Goal: Task Accomplishment & Management: Complete application form

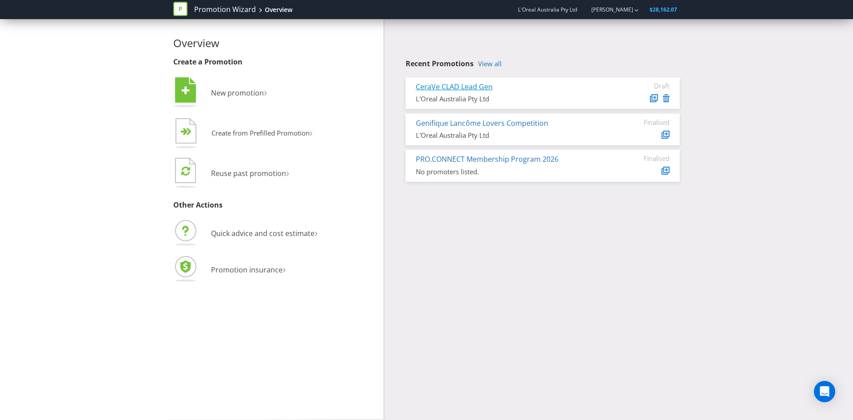
click at [467, 87] on link "CeraVe CLAD Lead Gen" at bounding box center [454, 87] width 77 height 10
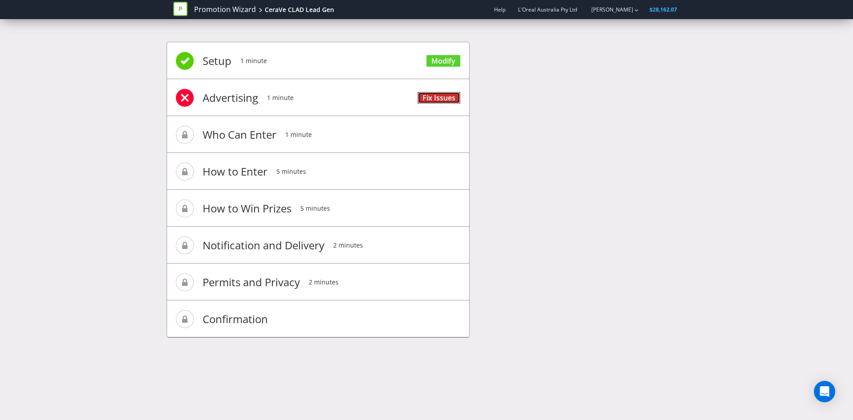
click at [436, 96] on link "Fix Issues" at bounding box center [438, 98] width 43 height 12
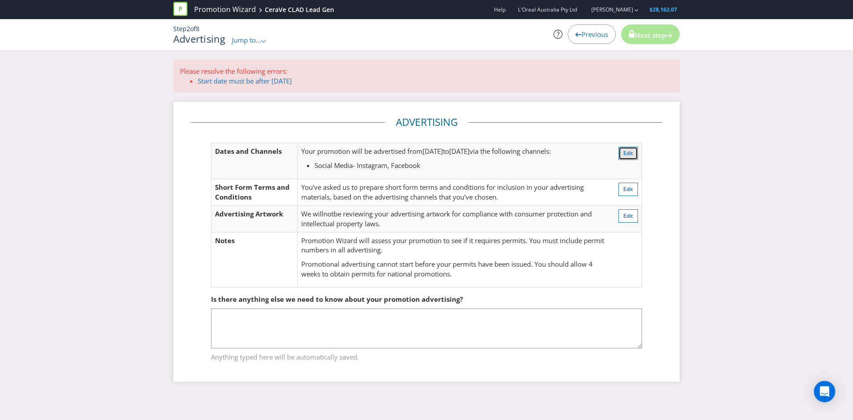
click at [622, 151] on button "Edit" at bounding box center [628, 153] width 20 height 13
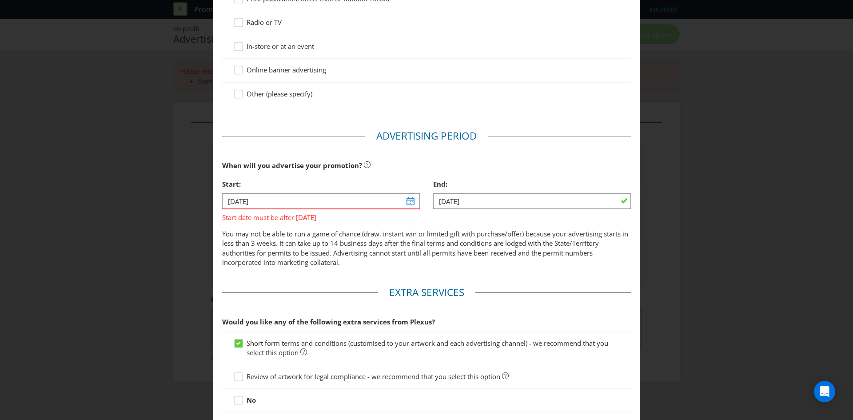
scroll to position [225, 0]
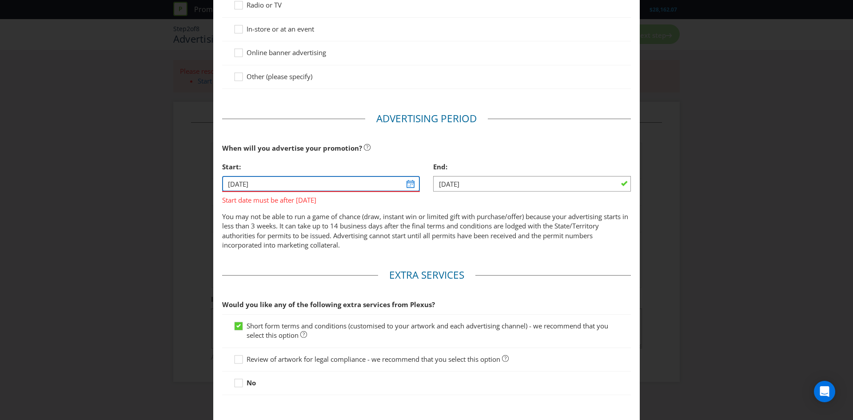
click at [407, 187] on input "[DATE]" at bounding box center [321, 184] width 198 height 16
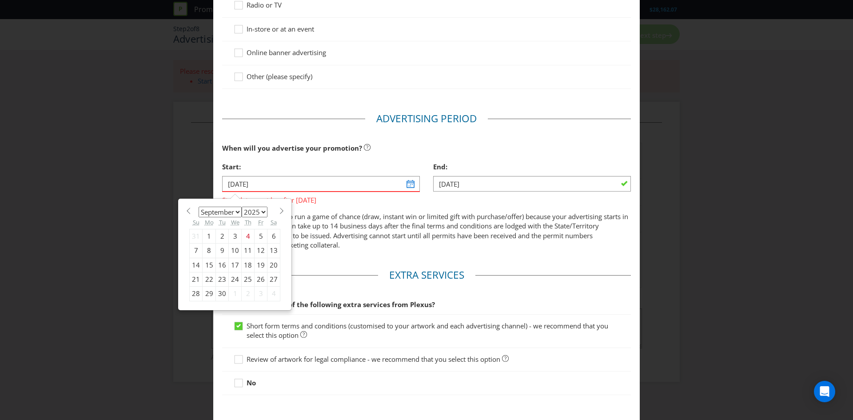
click at [278, 211] on span at bounding box center [281, 210] width 7 height 7
select select "9"
click at [233, 236] on div "1" at bounding box center [235, 236] width 13 height 14
type input "[DATE]"
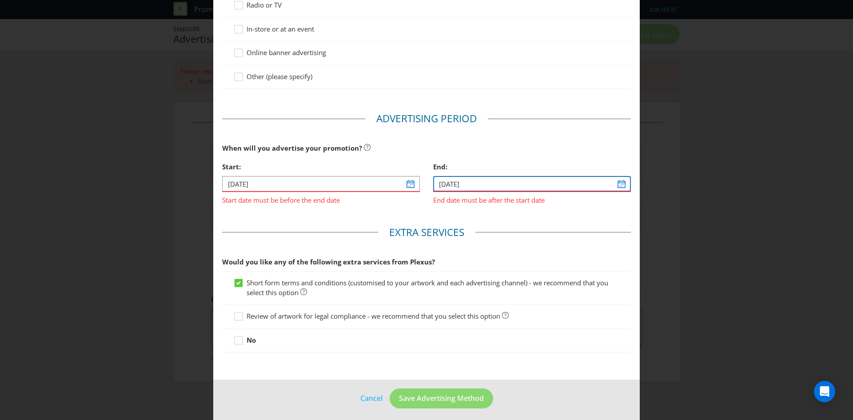
click at [621, 185] on input "[DATE]" at bounding box center [532, 184] width 198 height 16
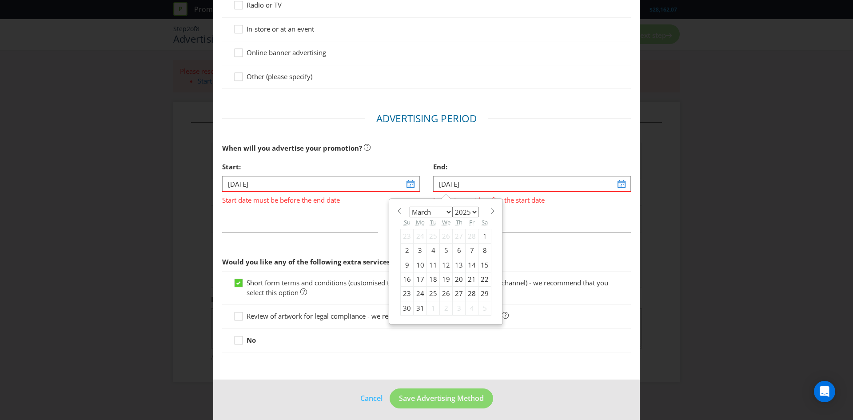
click at [489, 210] on span at bounding box center [492, 210] width 7 height 7
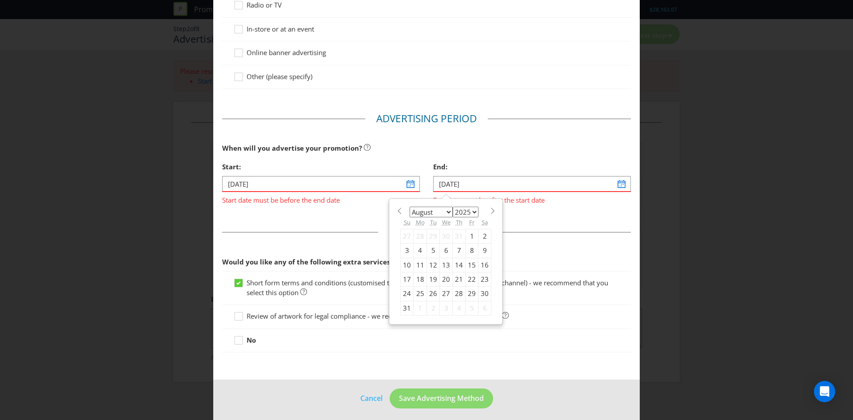
click at [489, 210] on span at bounding box center [492, 210] width 7 height 7
select select "9"
click at [405, 293] on div "26" at bounding box center [407, 293] width 13 height 14
type input "[DATE]"
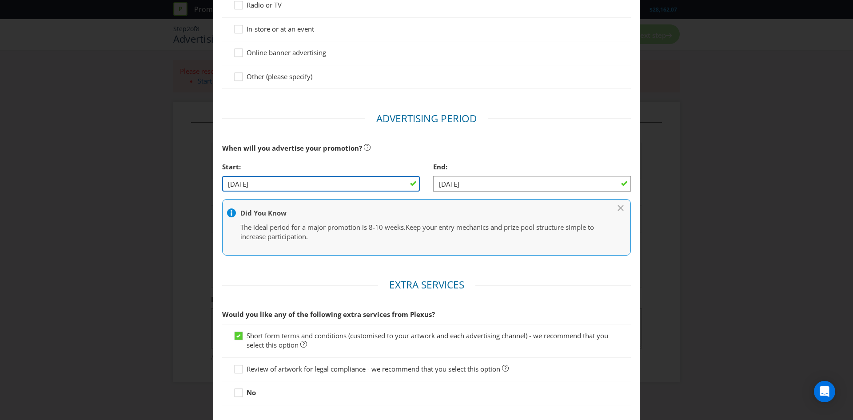
click at [374, 188] on input "[DATE]" at bounding box center [321, 184] width 198 height 16
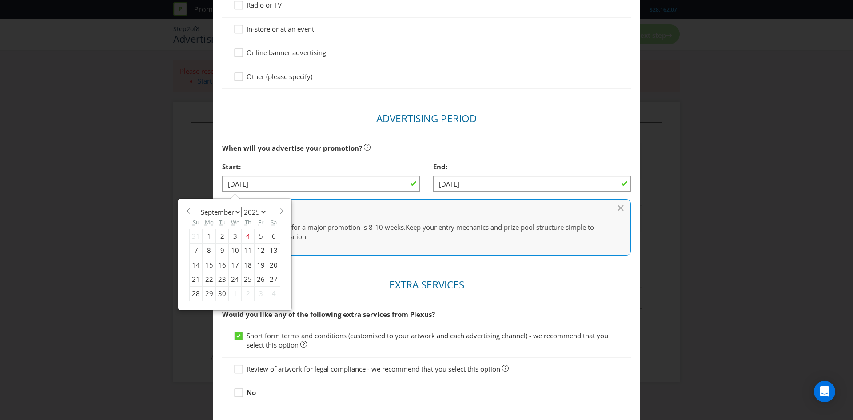
click at [259, 278] on div "26" at bounding box center [260, 279] width 13 height 14
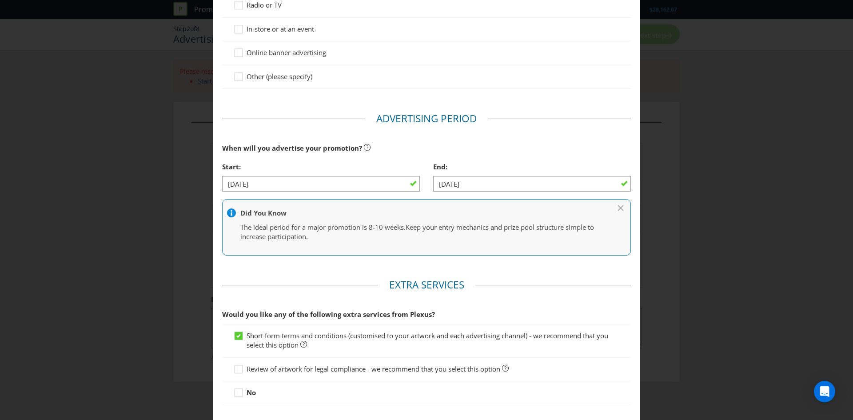
click at [338, 265] on main "Advertising Methods How will your promotion be advertised? Website or eDM Socia…" at bounding box center [426, 122] width 426 height 619
click at [391, 187] on input "[DATE]" at bounding box center [321, 184] width 198 height 16
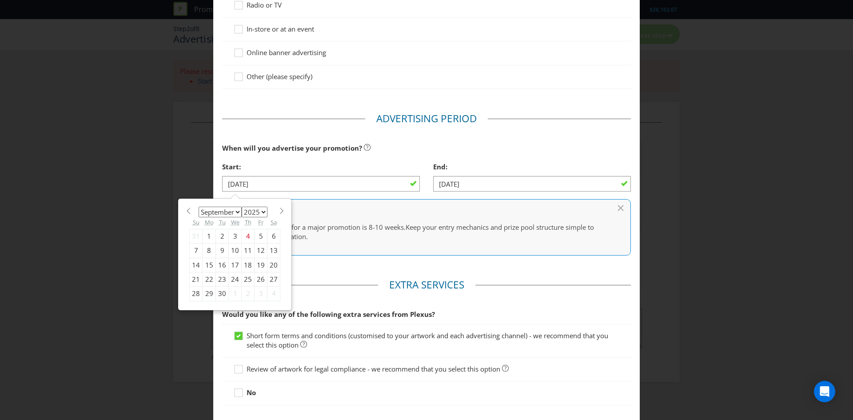
click at [208, 250] on div "8" at bounding box center [209, 250] width 13 height 14
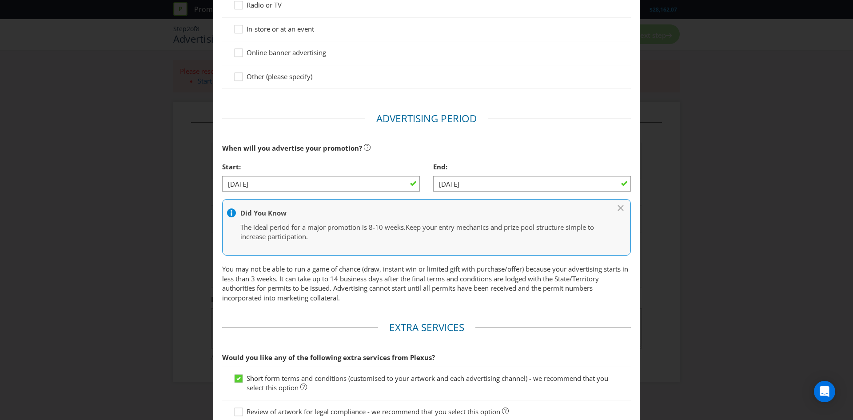
click at [335, 265] on p "You may not be able to run a game of chance (draw, instant win or limited gift …" at bounding box center [426, 283] width 409 height 38
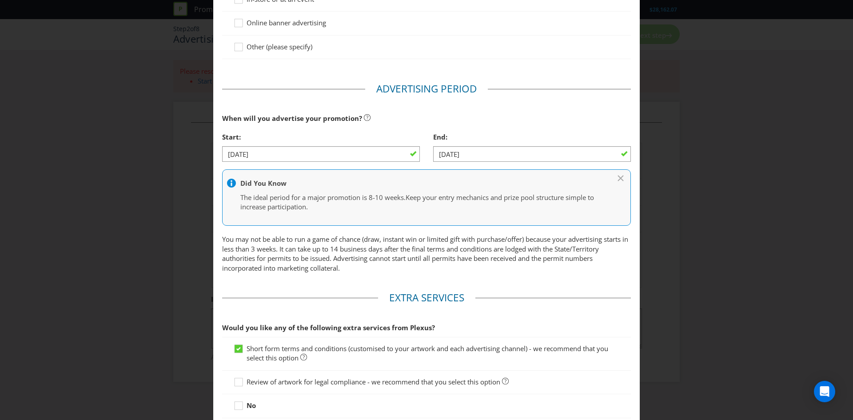
scroll to position [269, 0]
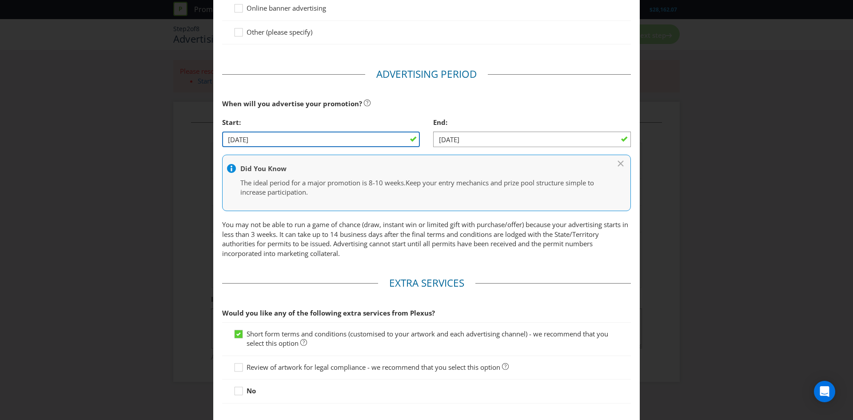
click at [406, 144] on input "[DATE]" at bounding box center [321, 139] width 198 height 16
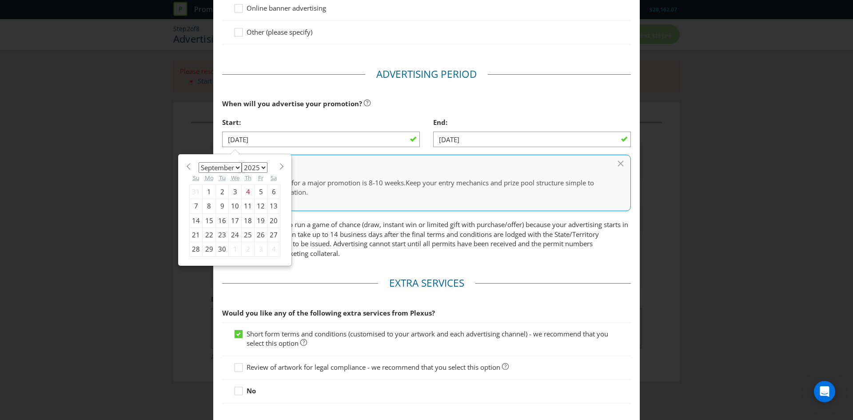
click at [257, 234] on div "26" at bounding box center [260, 235] width 13 height 14
type input "[DATE]"
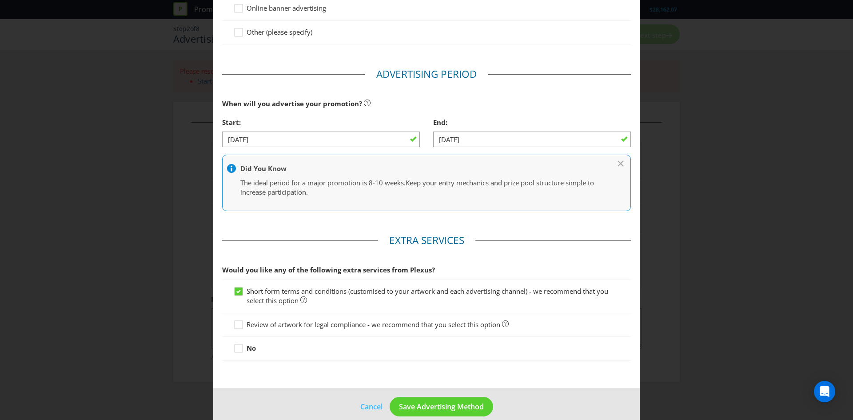
click at [310, 238] on fieldset "Extra Services Would you like any of the following extra services from Plexus? …" at bounding box center [426, 299] width 409 height 132
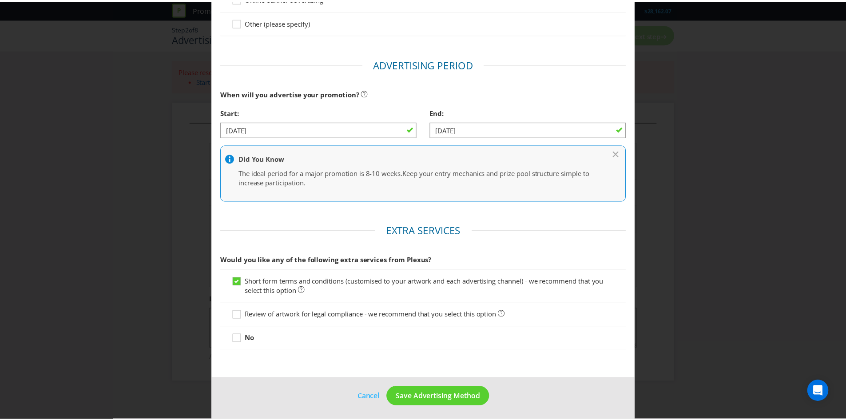
scroll to position [282, 0]
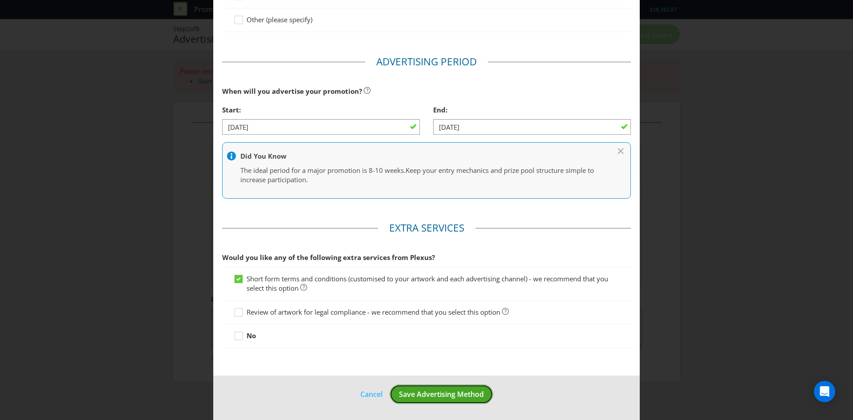
click at [406, 389] on span "Save Advertising Method" at bounding box center [441, 394] width 85 height 10
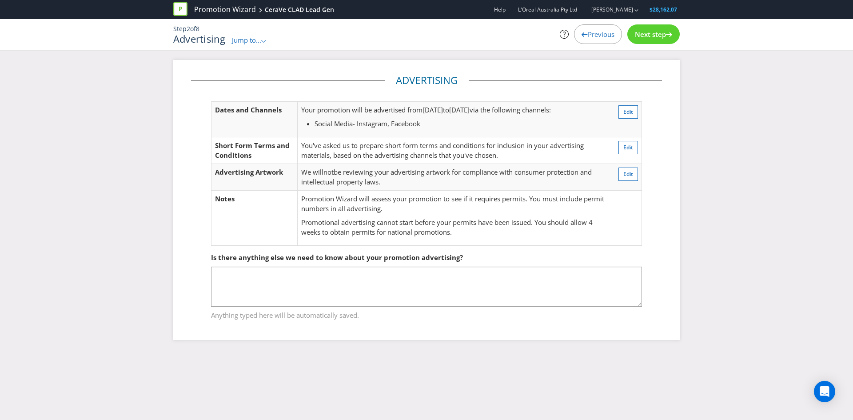
click at [648, 37] on span "Next step" at bounding box center [650, 34] width 31 height 9
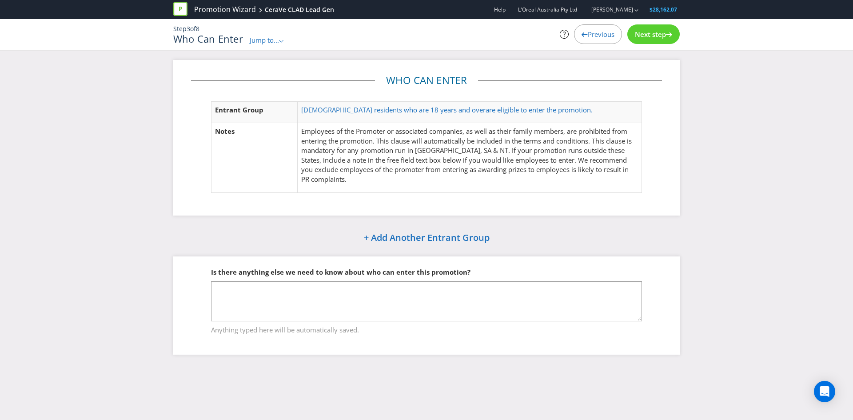
click at [259, 41] on span "Jump to..." at bounding box center [264, 40] width 29 height 9
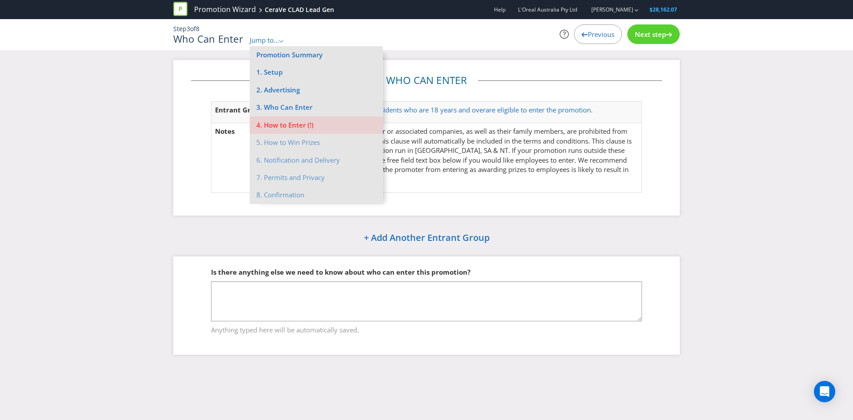
click at [260, 41] on span "Jump to..." at bounding box center [264, 40] width 29 height 9
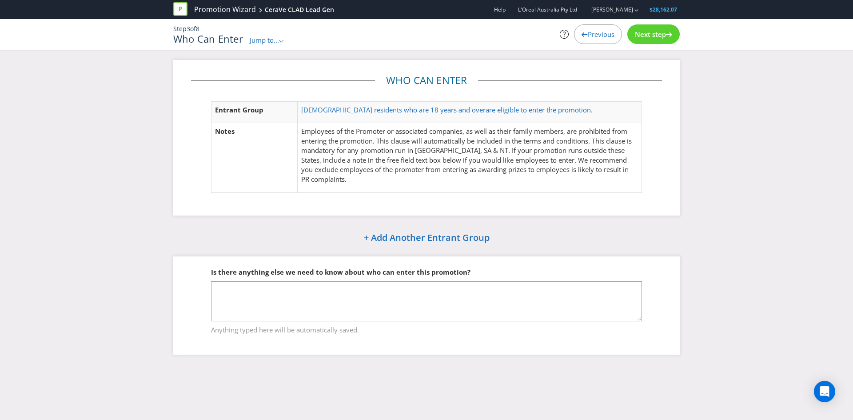
click at [650, 28] on div "Next step" at bounding box center [653, 34] width 52 height 20
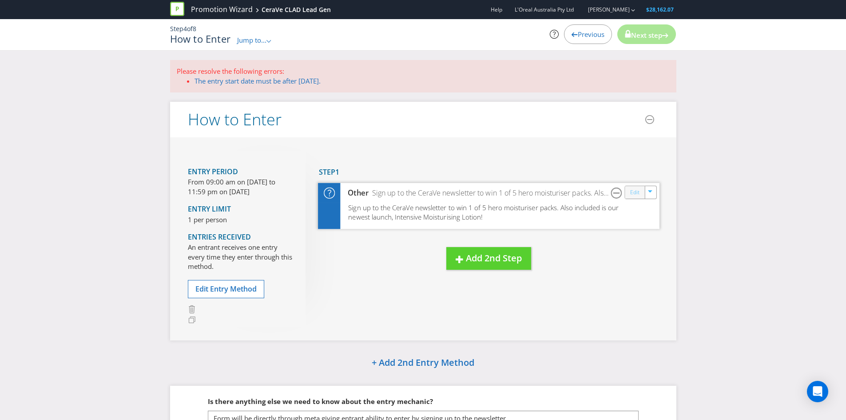
click at [631, 194] on link "Edit" at bounding box center [634, 192] width 9 height 10
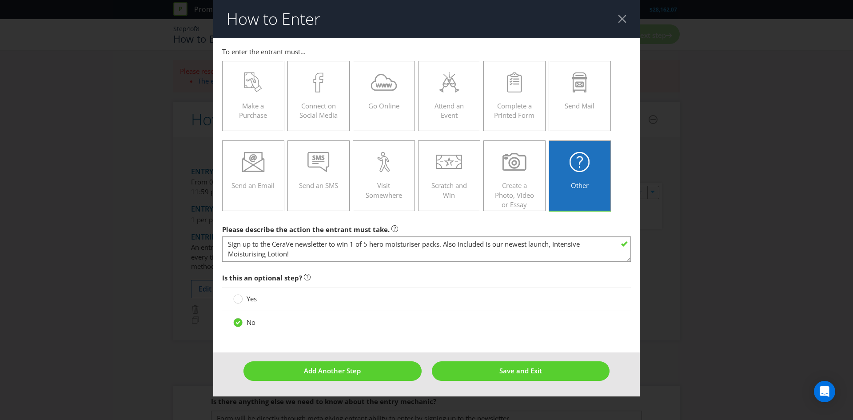
click at [622, 21] on div at bounding box center [622, 19] width 8 height 8
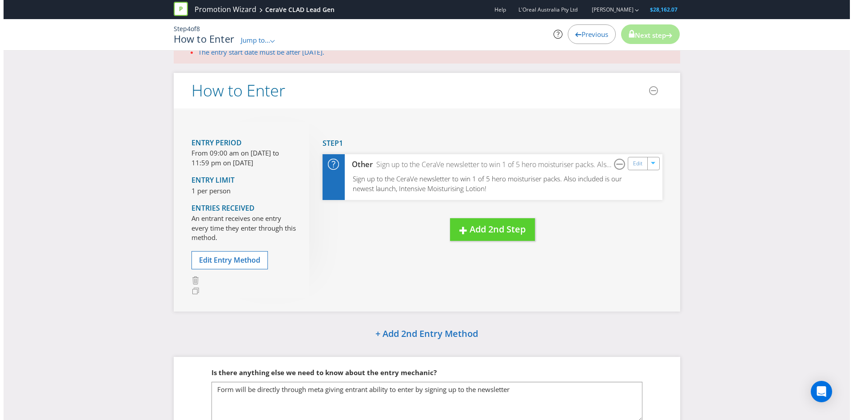
scroll to position [44, 0]
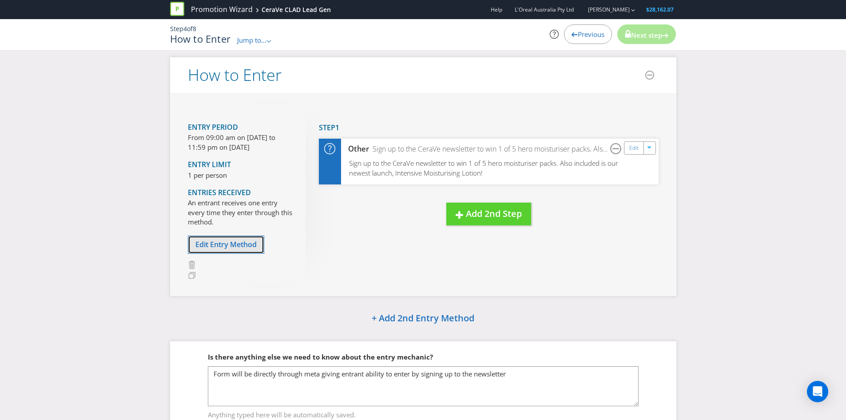
click at [240, 241] on span "Edit Entry Method" at bounding box center [225, 244] width 61 height 10
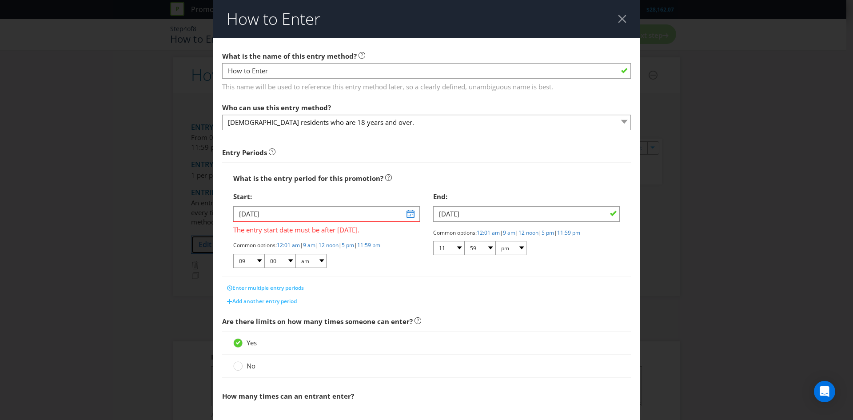
scroll to position [140, 0]
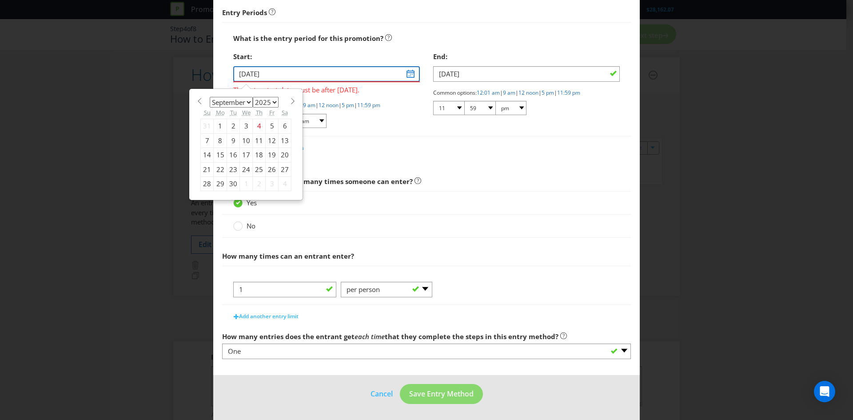
click at [408, 75] on input "[DATE]" at bounding box center [326, 74] width 187 height 16
click at [271, 169] on div "26" at bounding box center [272, 169] width 13 height 14
type input "[DATE]"
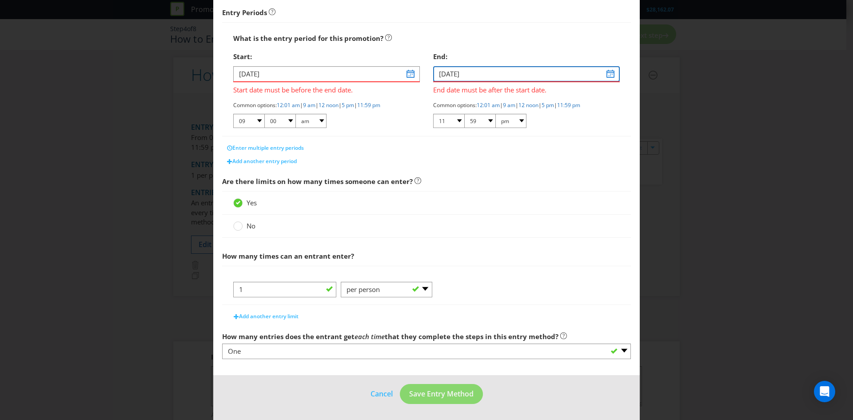
click at [608, 75] on input "[DATE]" at bounding box center [526, 74] width 187 height 16
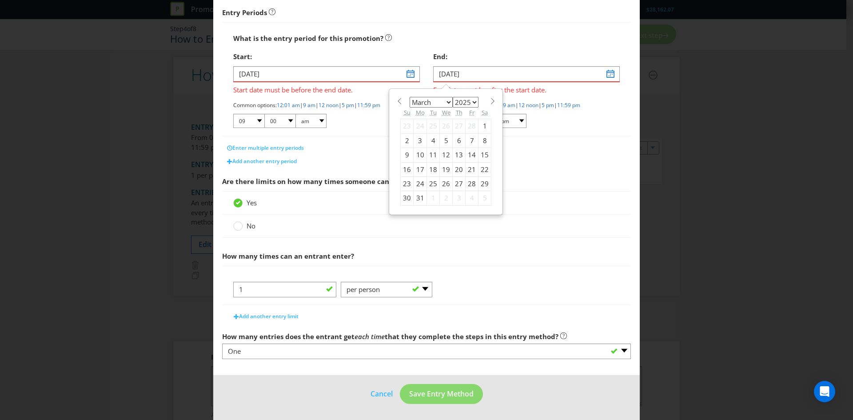
click at [489, 101] on span at bounding box center [492, 101] width 7 height 7
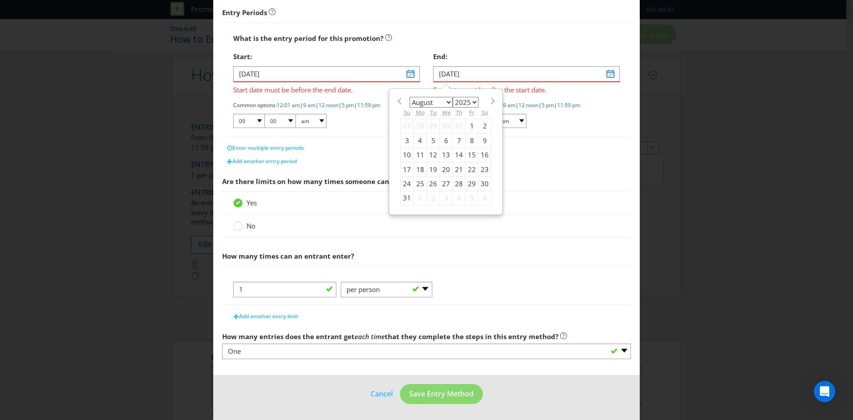
click at [489, 101] on span at bounding box center [492, 101] width 7 height 7
select select "9"
click at [403, 183] on div "26" at bounding box center [407, 183] width 13 height 14
type input "[DATE]"
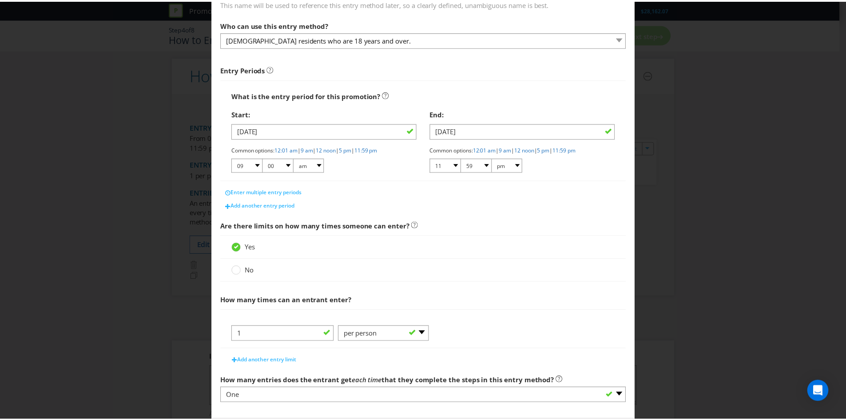
scroll to position [127, 0]
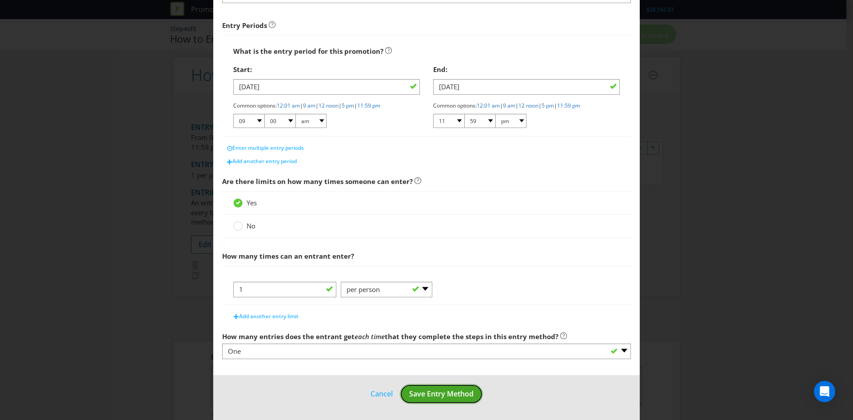
drag, startPoint x: 432, startPoint y: 391, endPoint x: 417, endPoint y: 364, distance: 30.8
click at [432, 391] on span "Save Entry Method" at bounding box center [441, 394] width 64 height 10
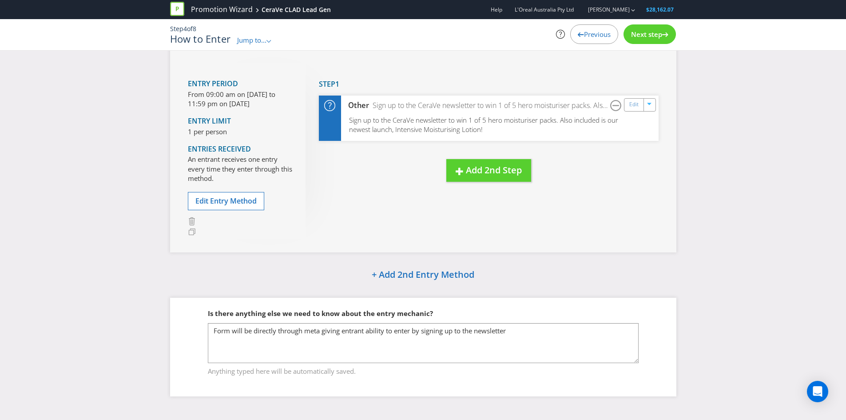
scroll to position [47, 0]
click at [650, 32] on span "Next step" at bounding box center [646, 34] width 31 height 9
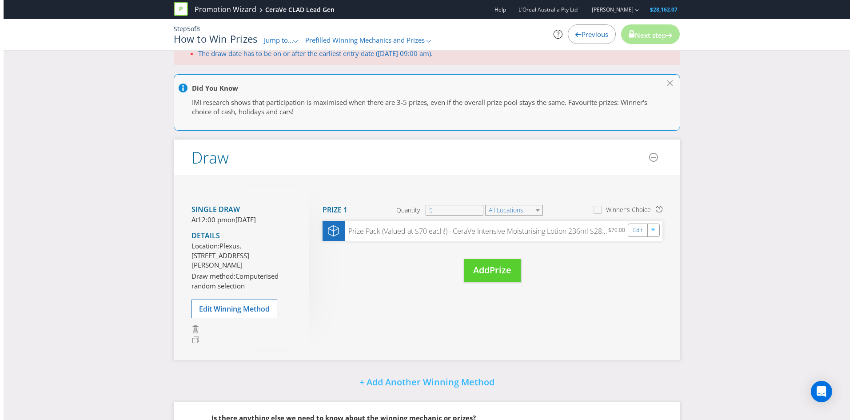
scroll to position [2, 0]
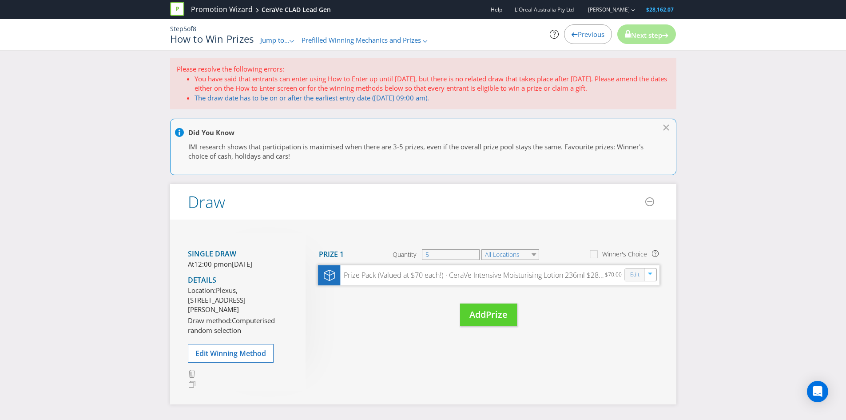
click at [629, 273] on div "Edit" at bounding box center [635, 274] width 20 height 12
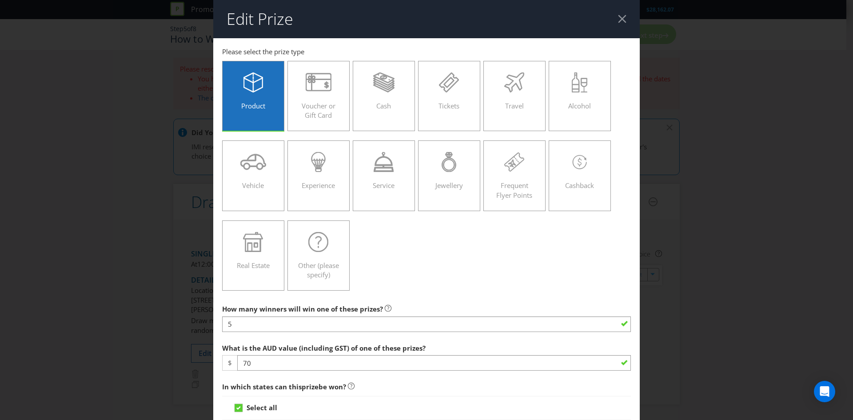
click at [622, 20] on header "Edit Prize" at bounding box center [426, 19] width 426 height 38
click at [618, 18] on div at bounding box center [622, 19] width 8 height 8
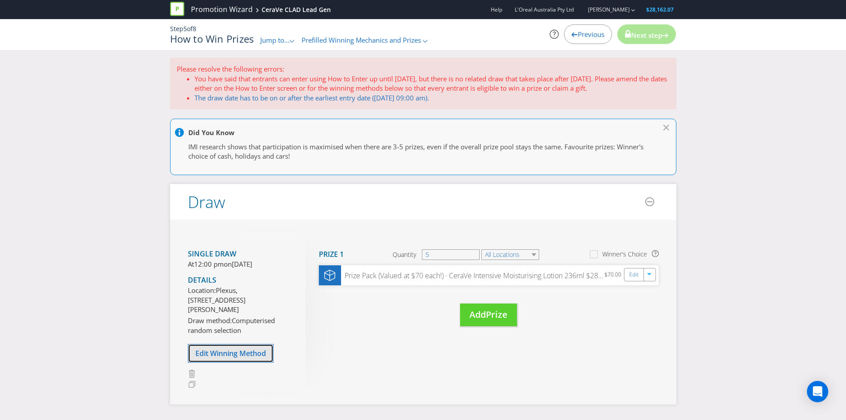
click at [254, 362] on button "Edit Winning Method" at bounding box center [231, 353] width 86 height 19
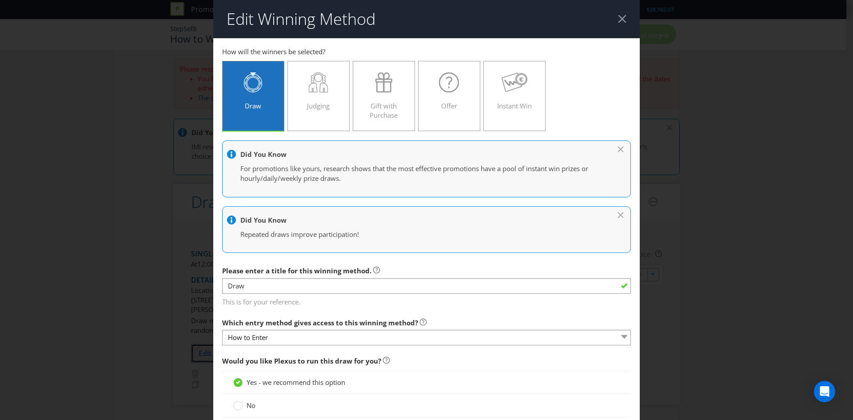
scroll to position [344, 0]
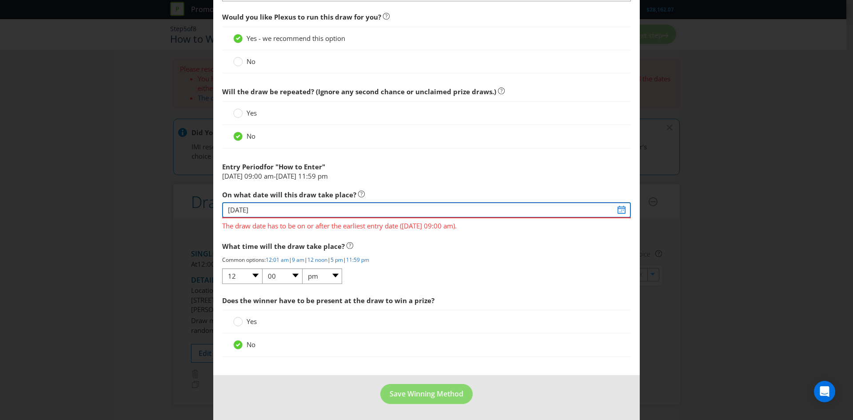
click at [617, 210] on input "[DATE]" at bounding box center [426, 210] width 409 height 16
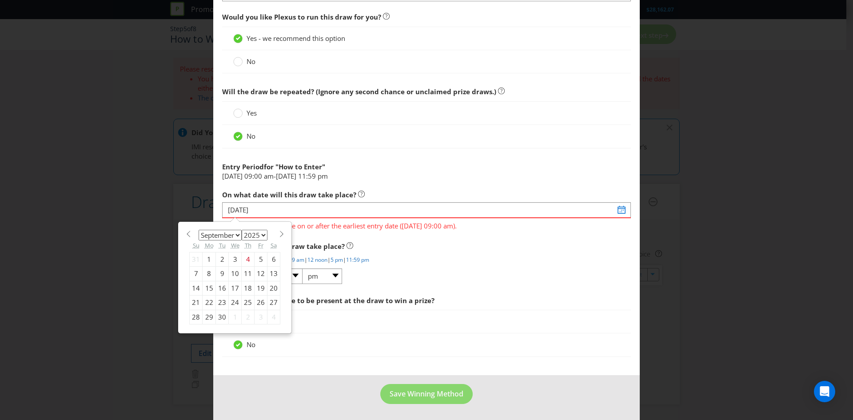
click at [278, 230] on span at bounding box center [281, 233] width 7 height 7
select select "0"
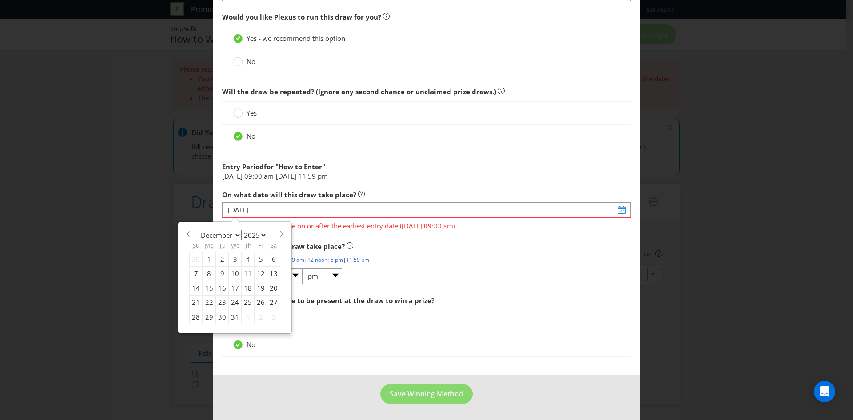
select select "2026"
click at [190, 233] on span at bounding box center [188, 233] width 7 height 7
select select "11"
select select "2025"
click at [190, 233] on span at bounding box center [188, 233] width 7 height 7
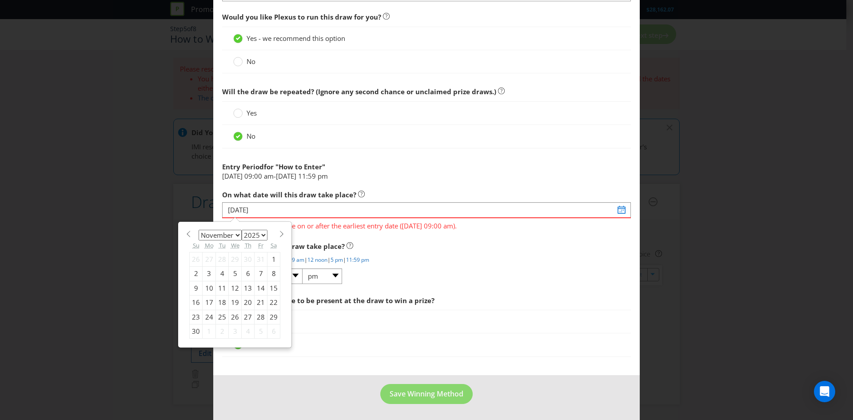
click at [190, 233] on span at bounding box center [188, 233] width 7 height 7
select select "9"
click at [203, 316] on div "27" at bounding box center [209, 317] width 13 height 14
type input "[DATE]"
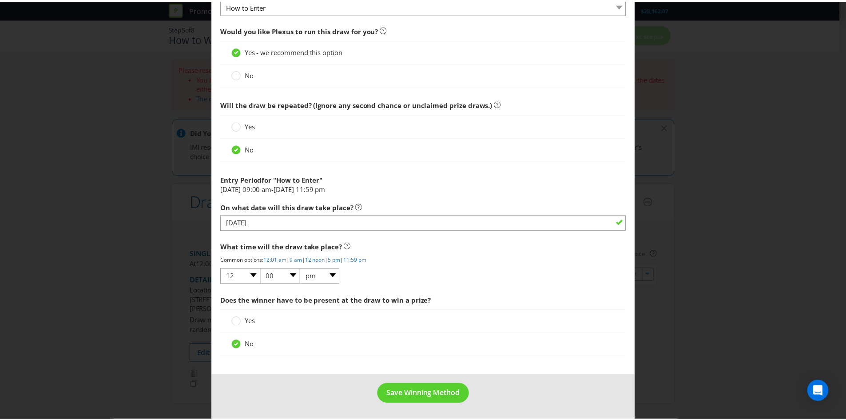
scroll to position [331, 0]
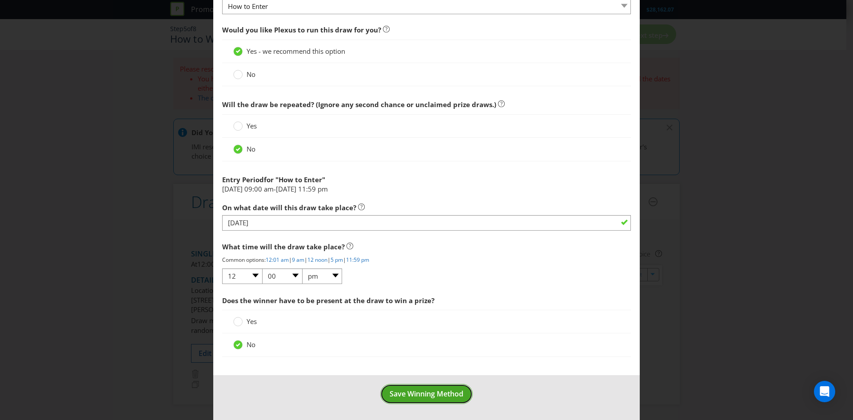
click at [413, 390] on span "Save Winning Method" at bounding box center [426, 394] width 74 height 10
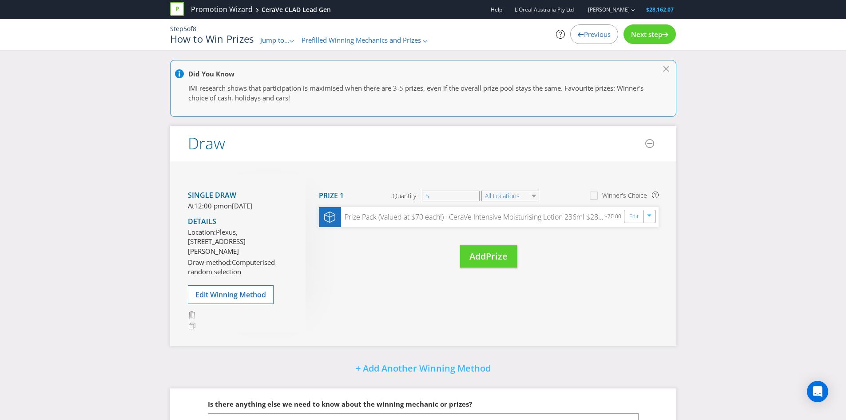
click at [276, 40] on span "Jump to..." at bounding box center [274, 40] width 29 height 9
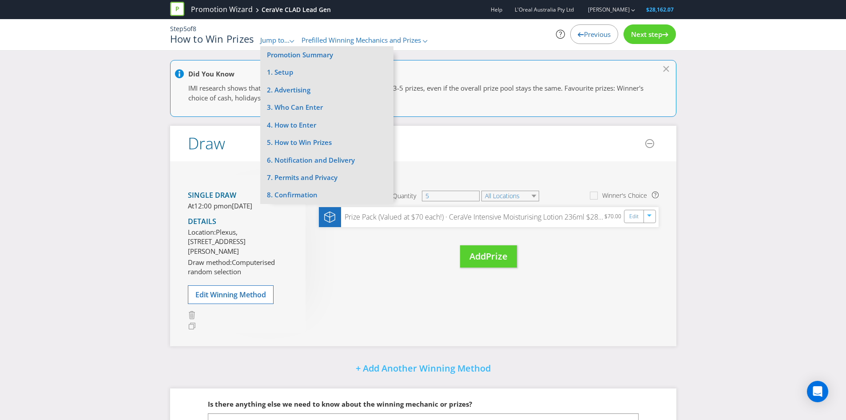
click at [276, 40] on span "Jump to..." at bounding box center [274, 40] width 29 height 9
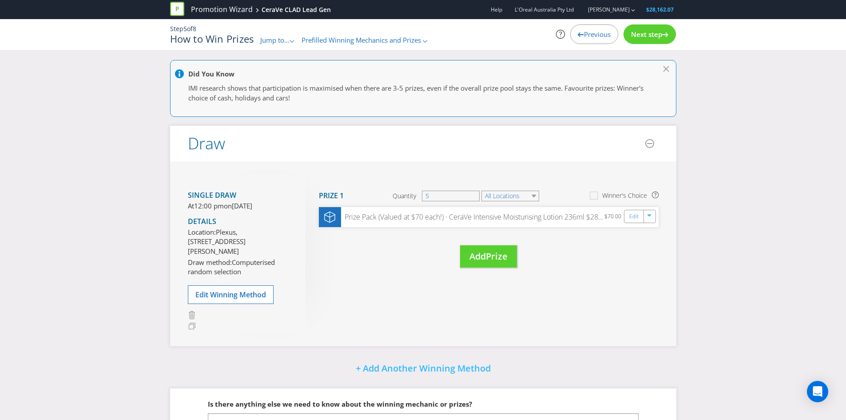
click at [642, 37] on span "Next step" at bounding box center [646, 34] width 31 height 9
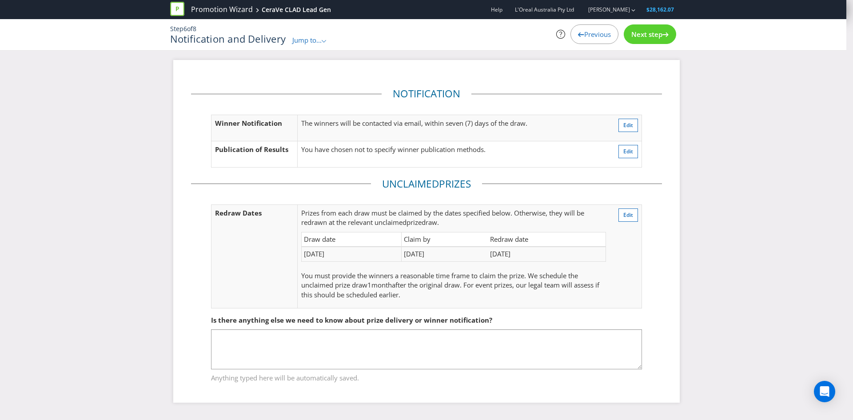
click at [640, 32] on span "Next step" at bounding box center [646, 34] width 31 height 9
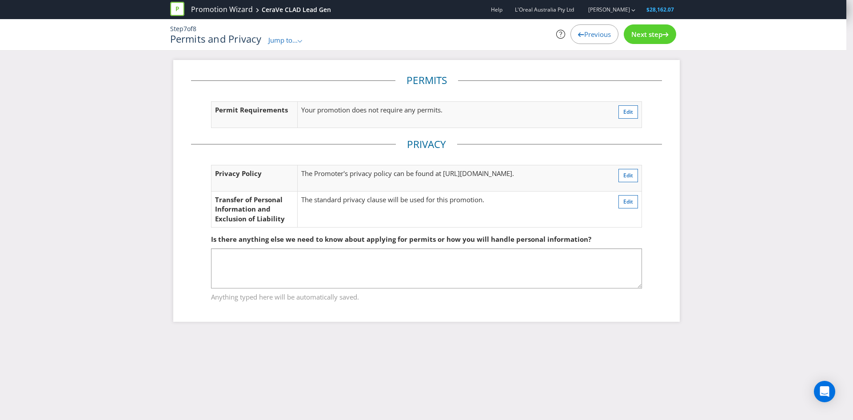
click at [643, 40] on div "Next step" at bounding box center [650, 34] width 52 height 20
